Goal: Task Accomplishment & Management: Manage account settings

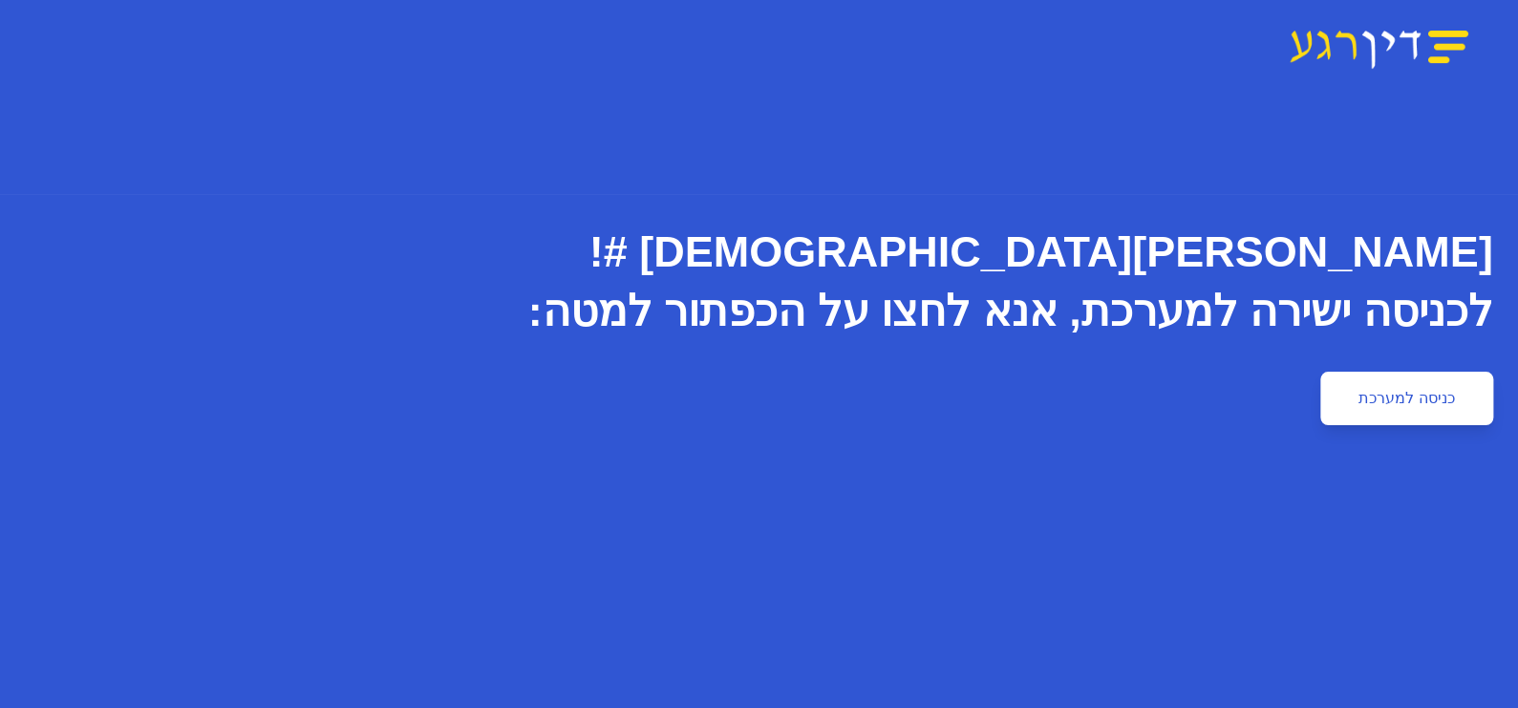
click at [1423, 397] on link "כניסה למערכת" at bounding box center [1406, 398] width 172 height 53
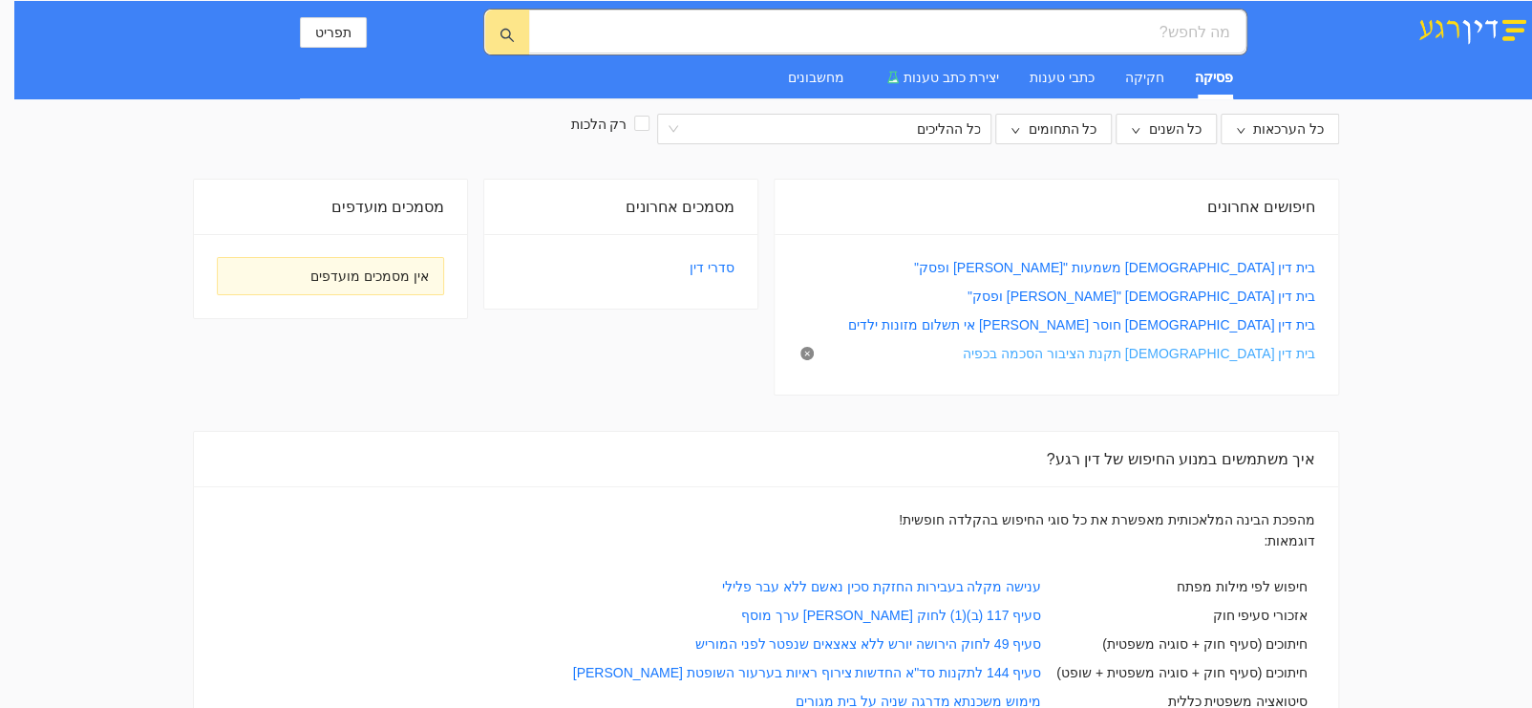
click at [1215, 354] on link "בית דין [DEMOGRAPHIC_DATA] תקנת הציבור הסכמה בכפיה" at bounding box center [1139, 353] width 352 height 21
type input "בית דין [DEMOGRAPHIC_DATA] תקנת הציבור הסכמה בכפיה"
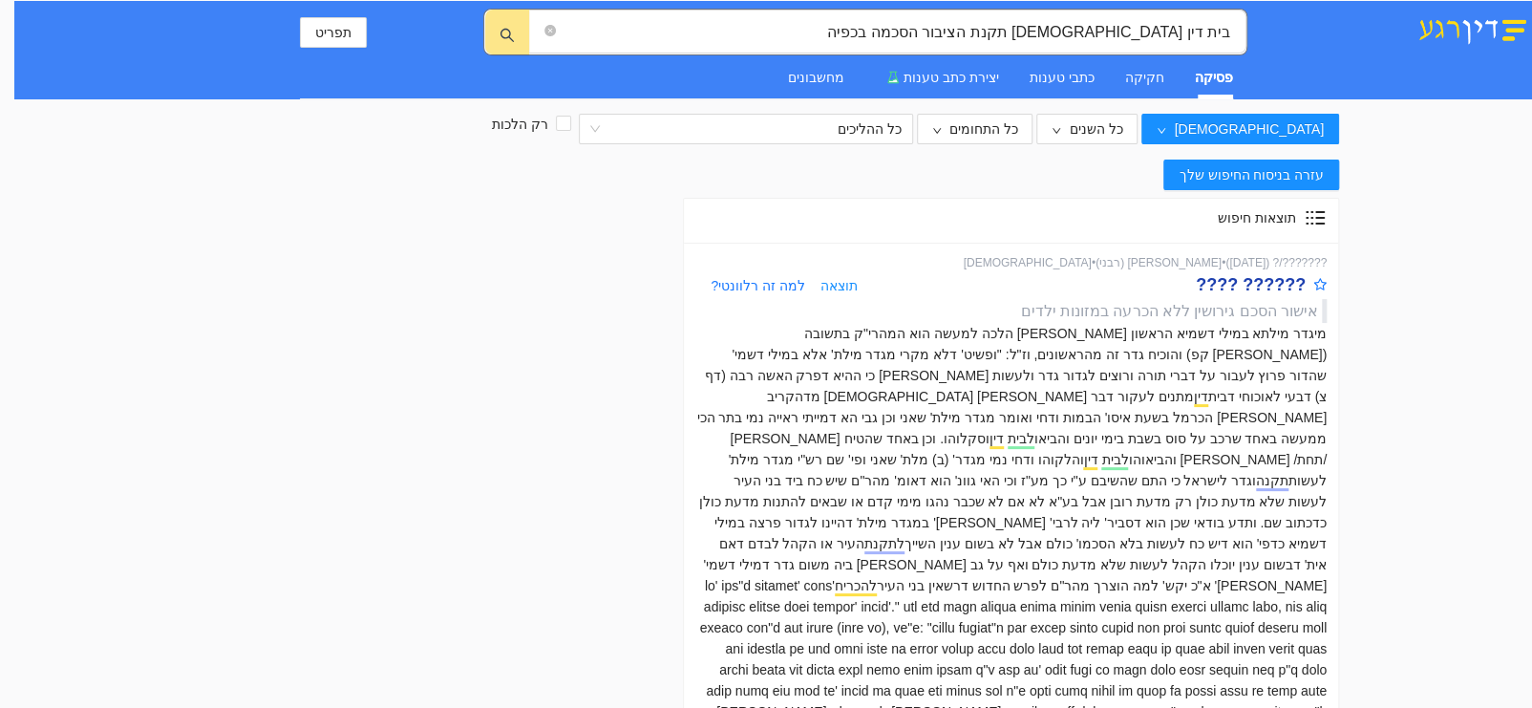
click at [1271, 281] on div "?????? ????" at bounding box center [1251, 284] width 110 height 27
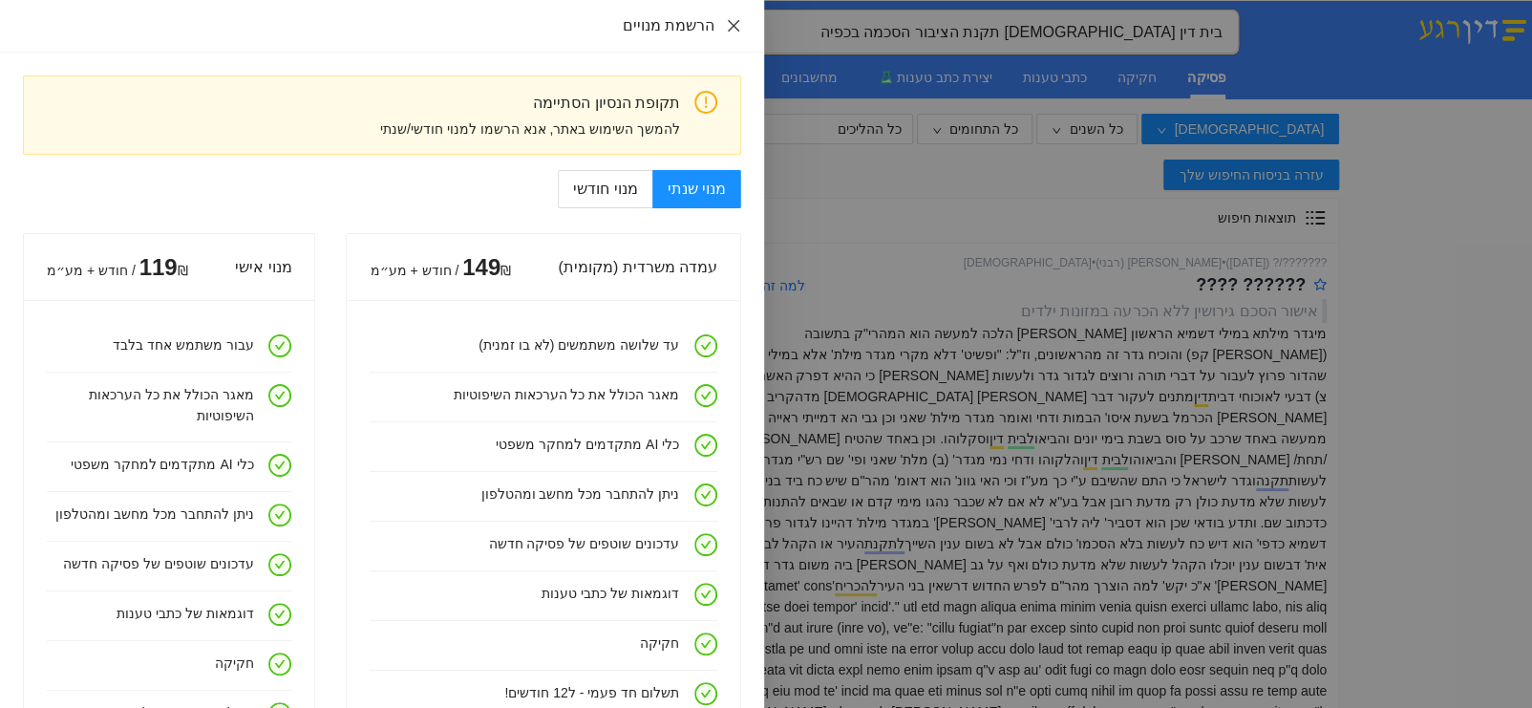
click at [735, 31] on icon "close" at bounding box center [733, 25] width 15 height 15
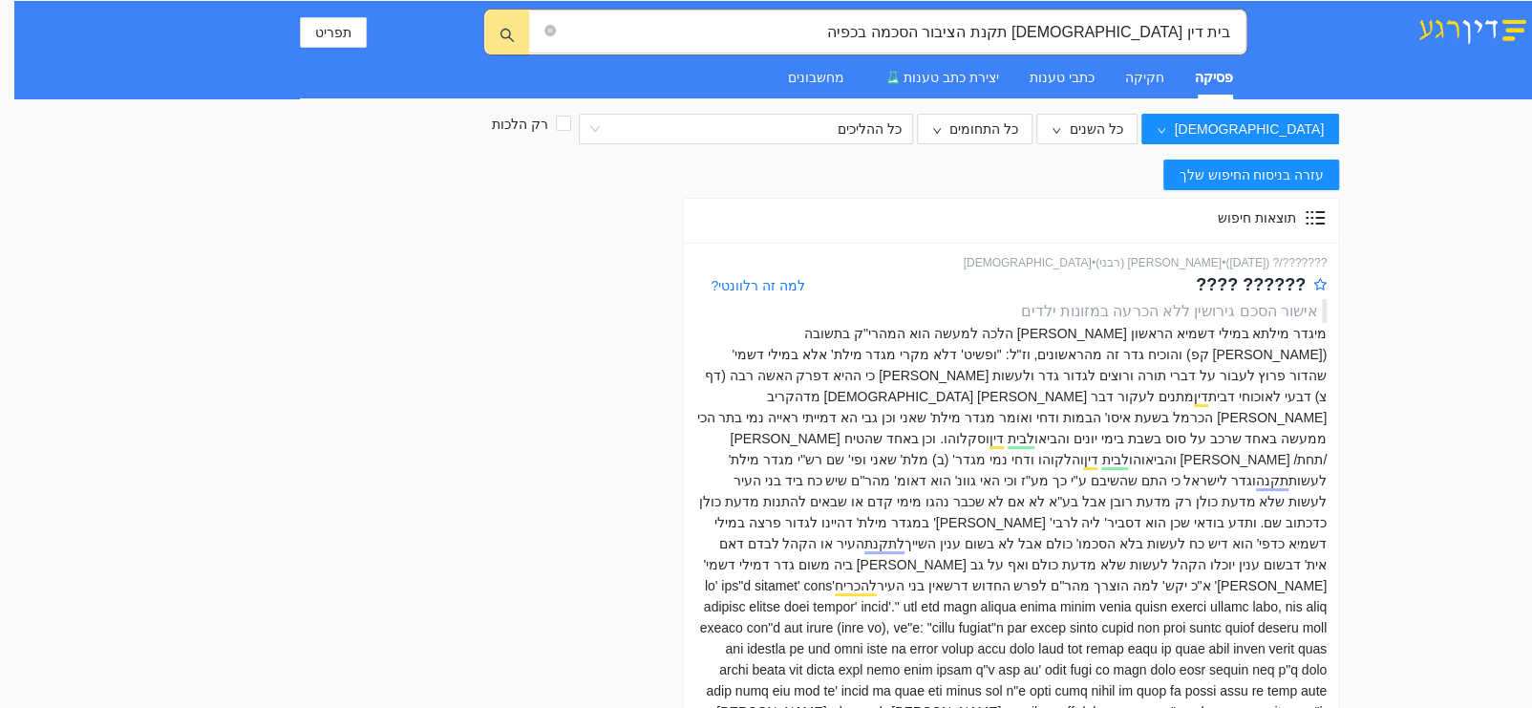
click at [1461, 27] on img at bounding box center [1472, 28] width 119 height 32
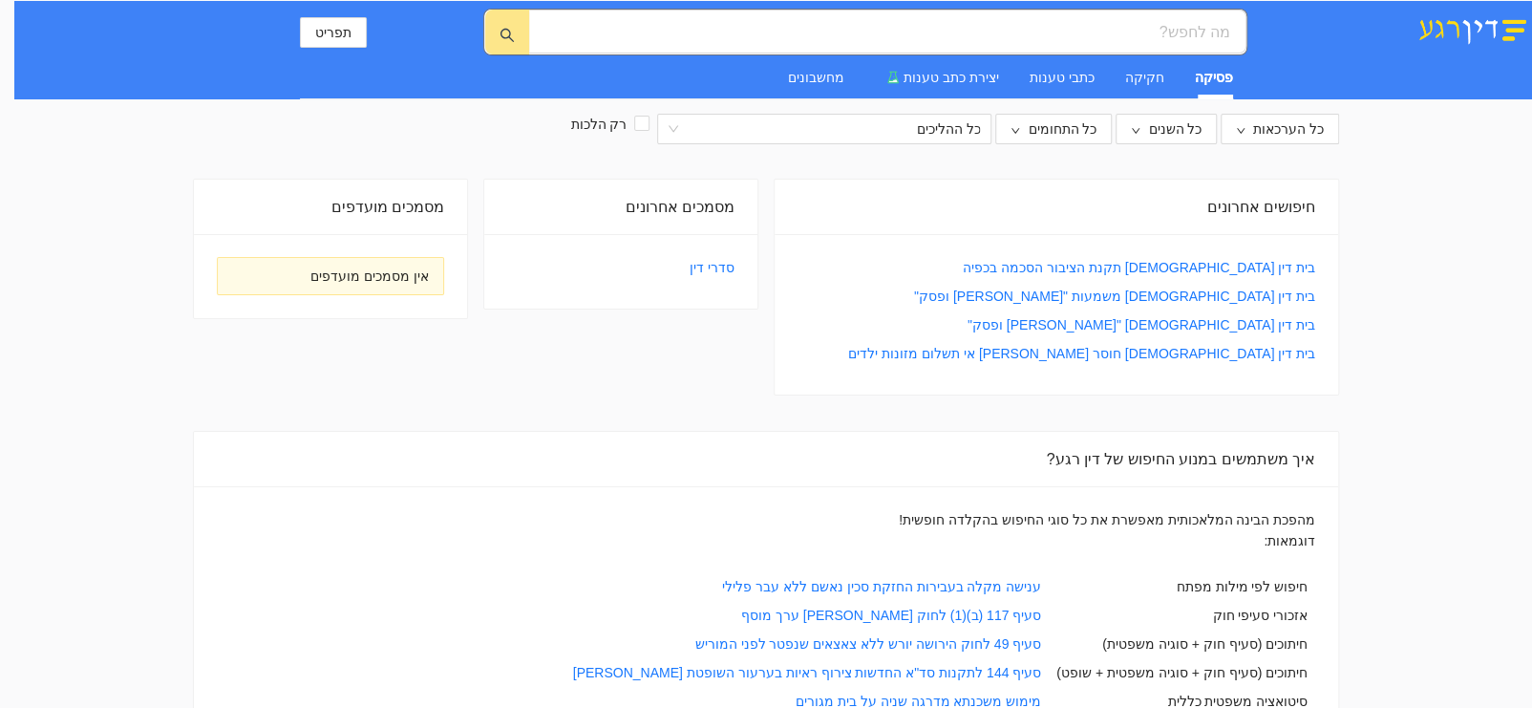
click at [1477, 29] on img at bounding box center [1472, 28] width 119 height 32
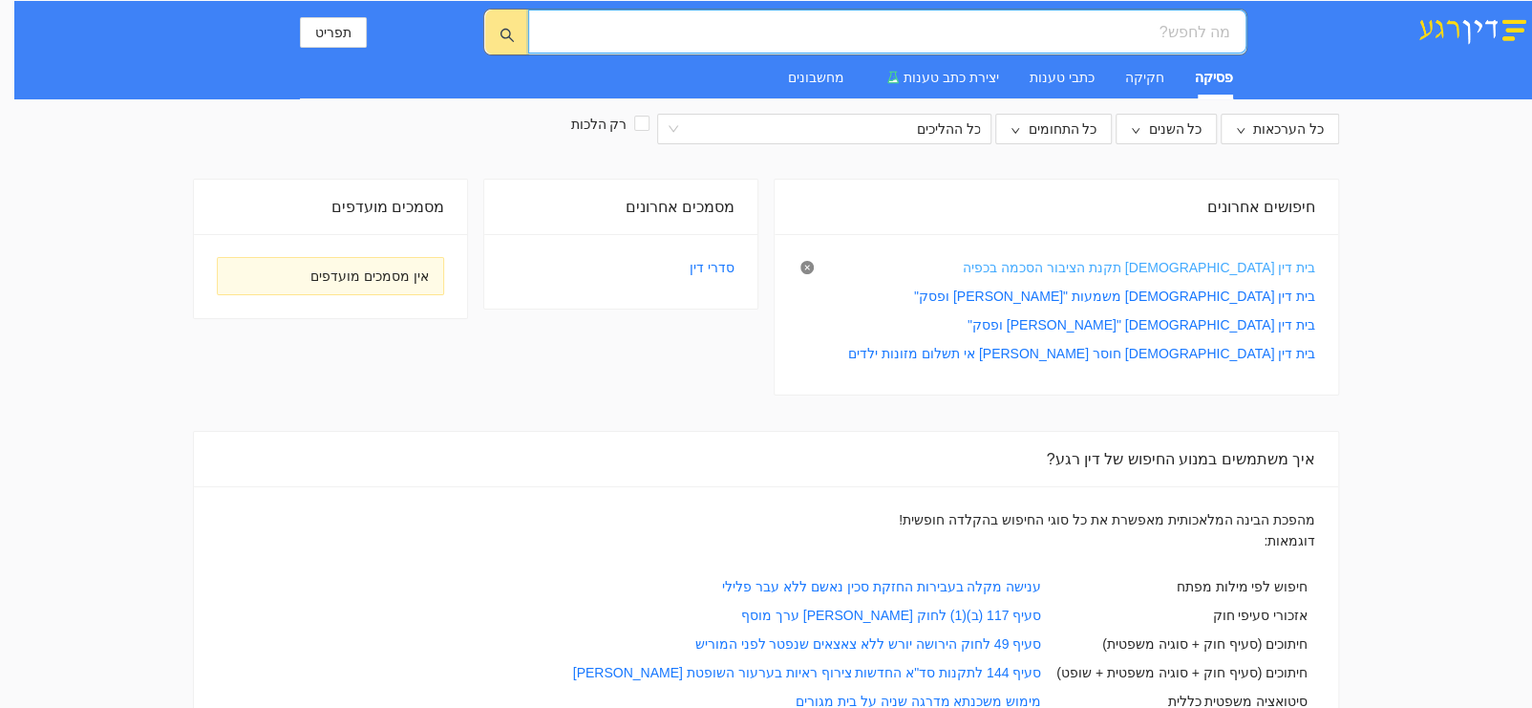
click at [1163, 264] on link "בית דין [DEMOGRAPHIC_DATA] תקנת הציבור הסכמה בכפיה" at bounding box center [1139, 267] width 352 height 21
type input "בית דין [DEMOGRAPHIC_DATA] תקנת הציבור הסכמה בכפיה"
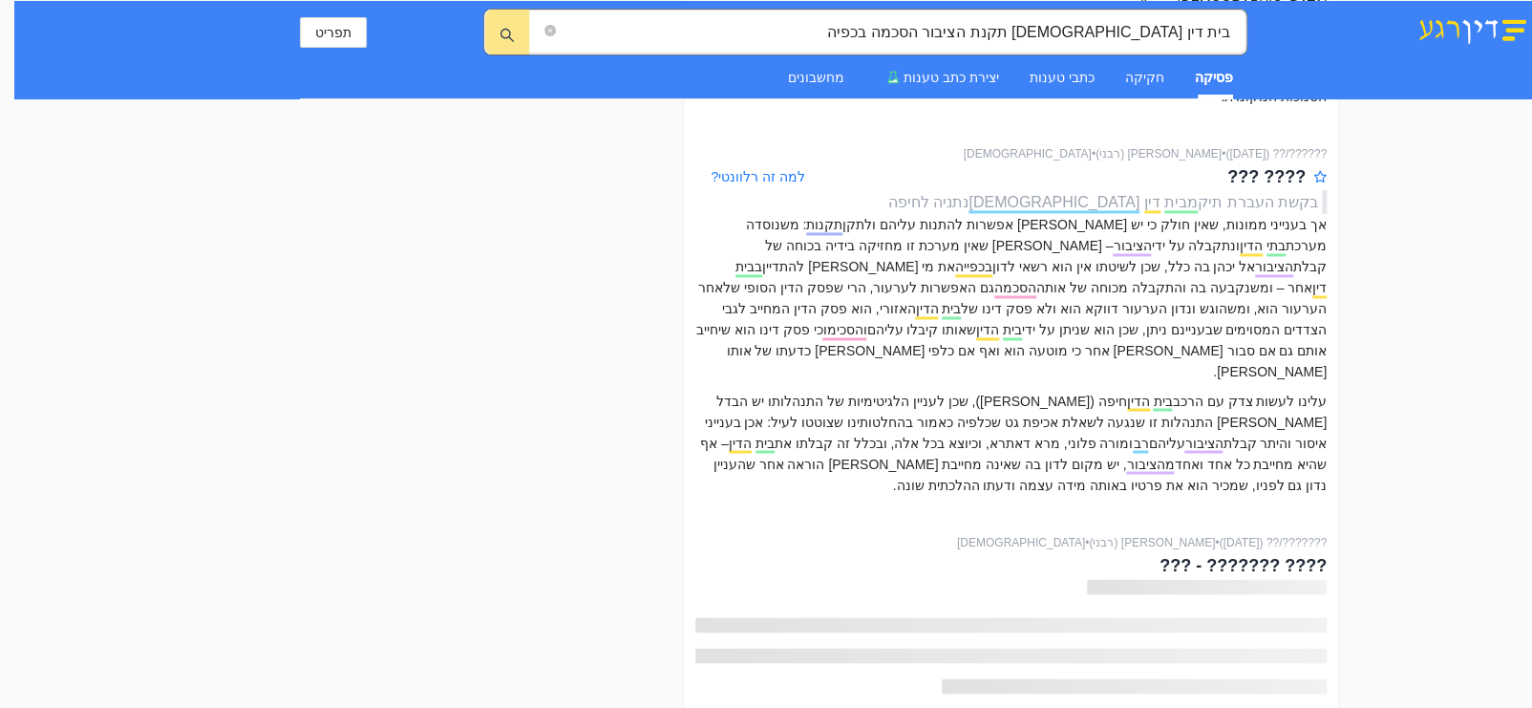
scroll to position [1623, 0]
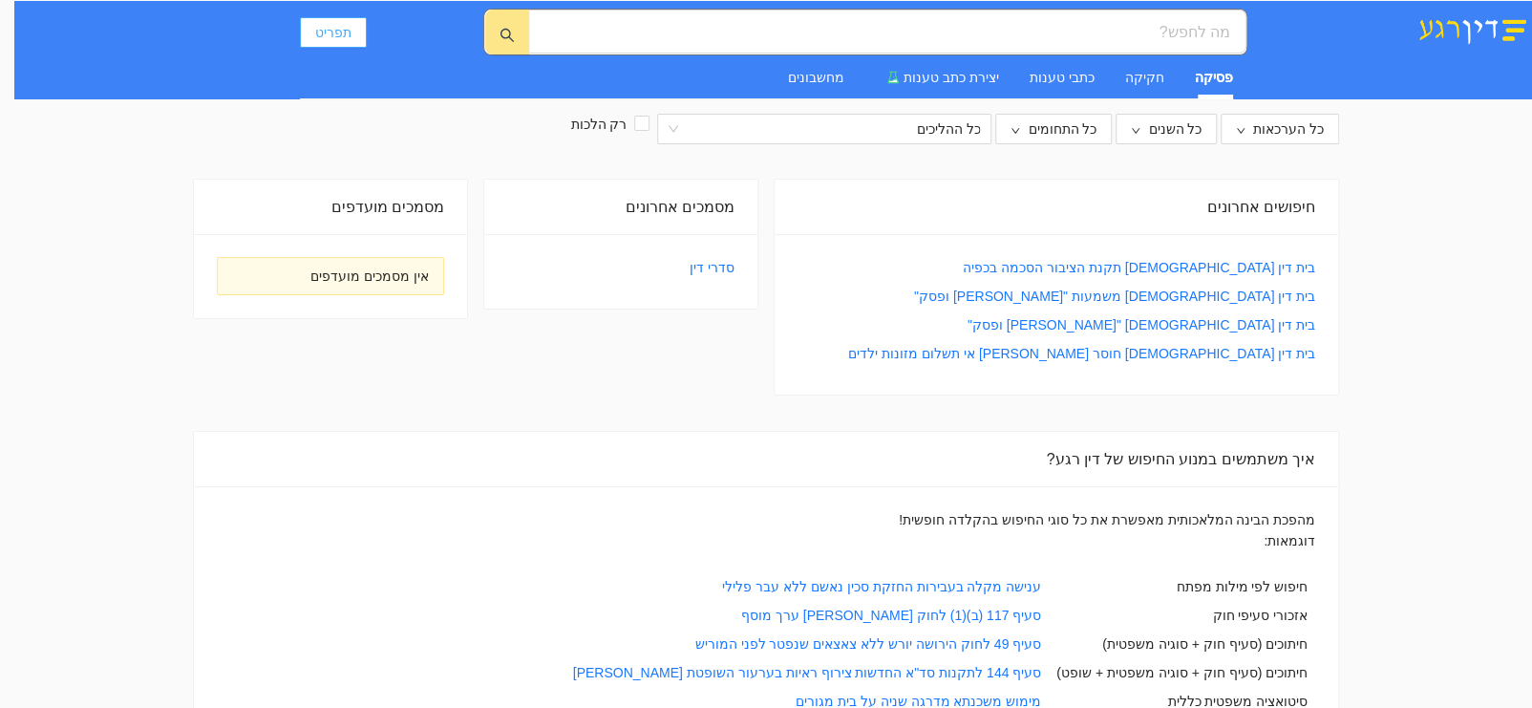
click at [337, 29] on span "תפריט" at bounding box center [333, 32] width 36 height 21
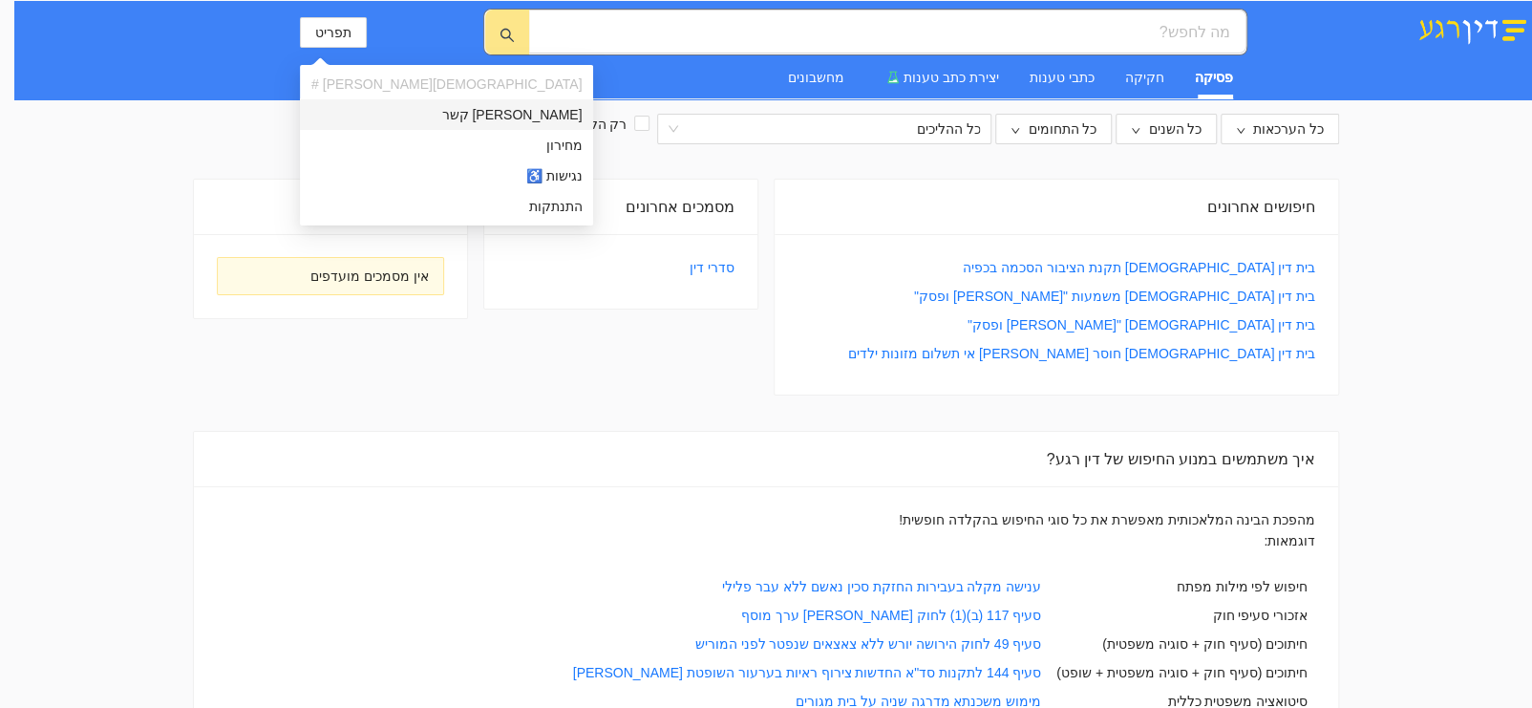
click at [368, 115] on span "[PERSON_NAME] קשר" at bounding box center [446, 114] width 270 height 21
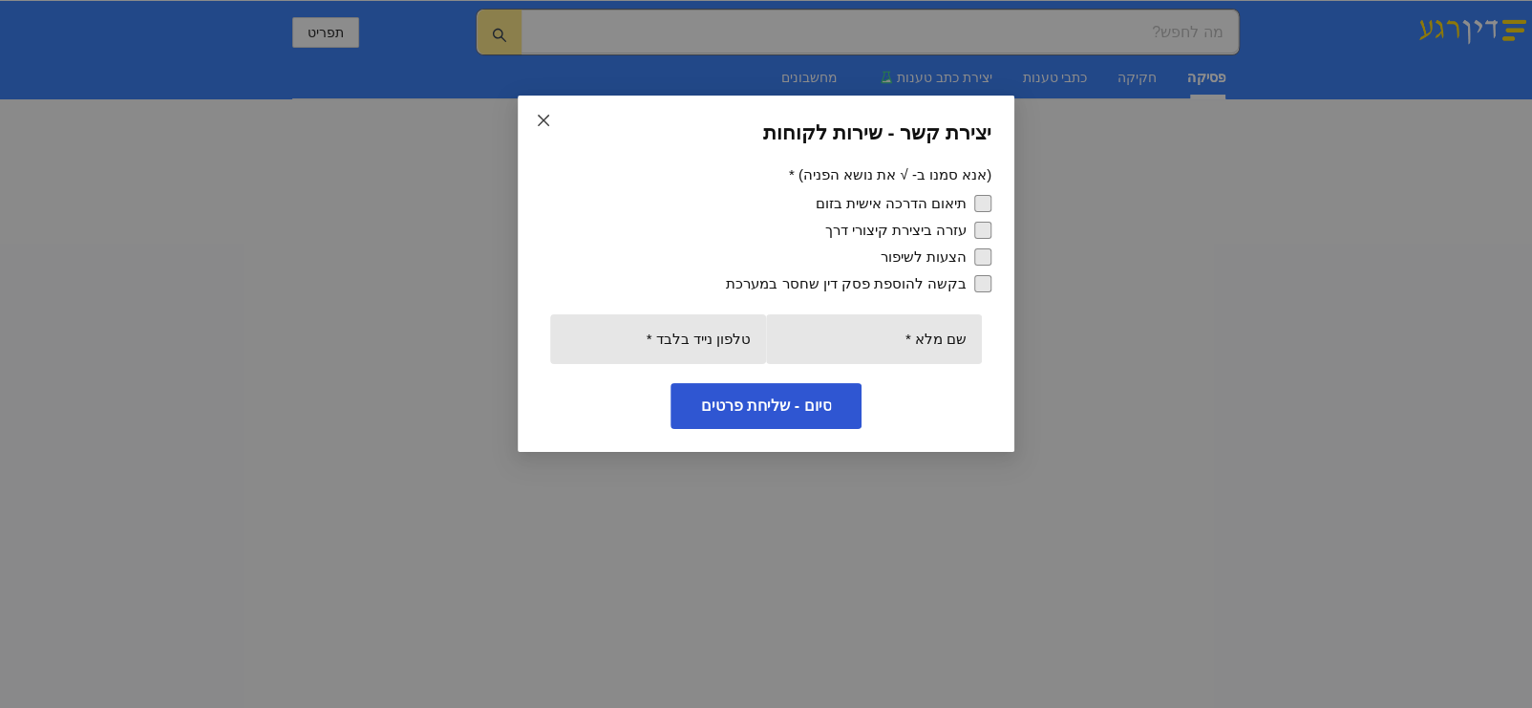
click at [543, 114] on icon "close" at bounding box center [543, 120] width 15 height 15
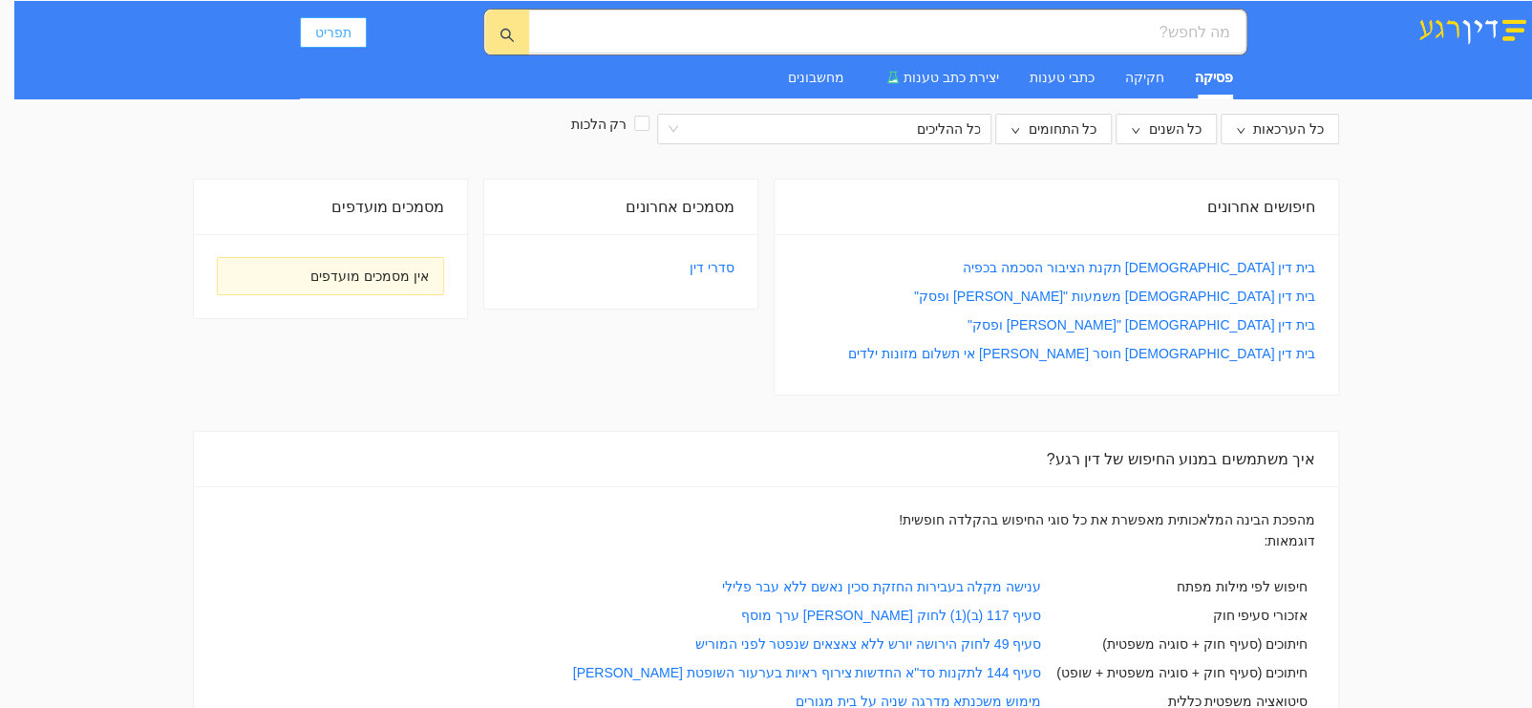
click at [317, 26] on span "תפריט" at bounding box center [333, 32] width 36 height 21
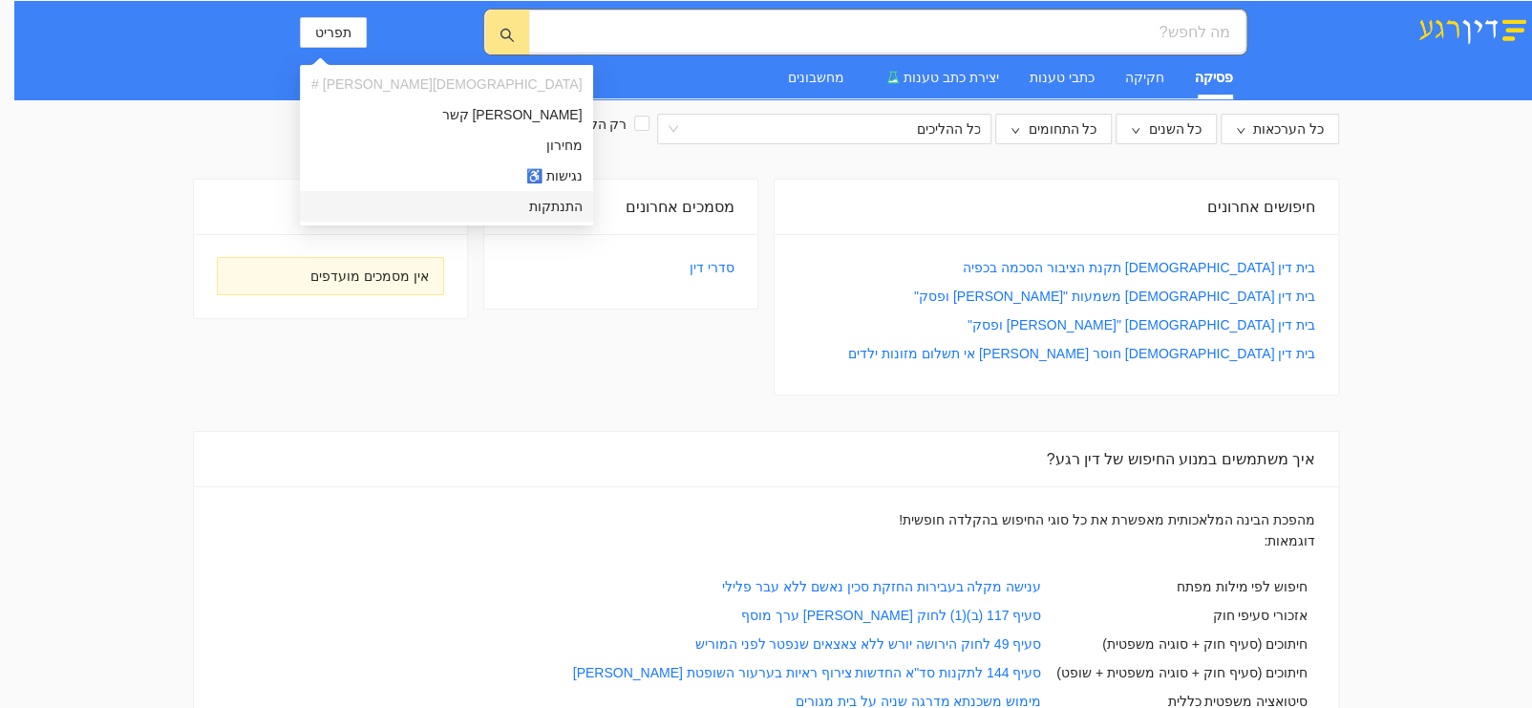
click at [353, 202] on span "התנתקות" at bounding box center [446, 206] width 270 height 21
